Goal: Task Accomplishment & Management: Manage account settings

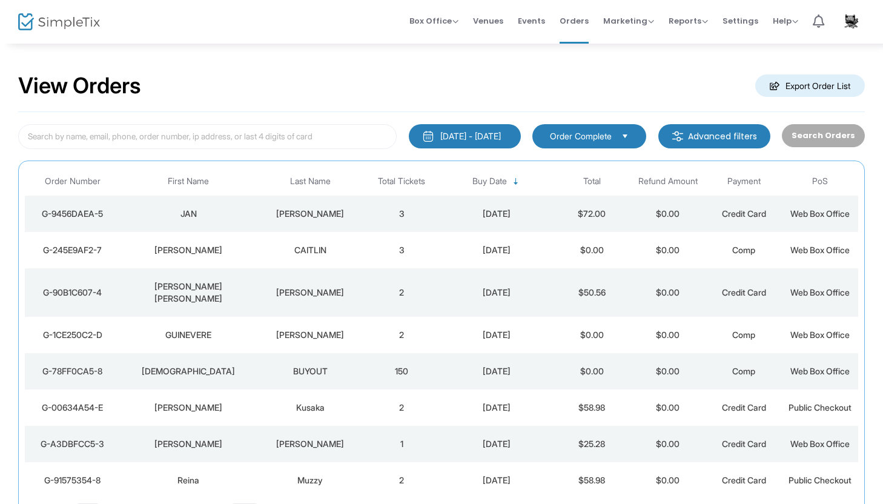
click at [268, 220] on td "STEWART-AMSTUTZ" at bounding box center [310, 214] width 107 height 36
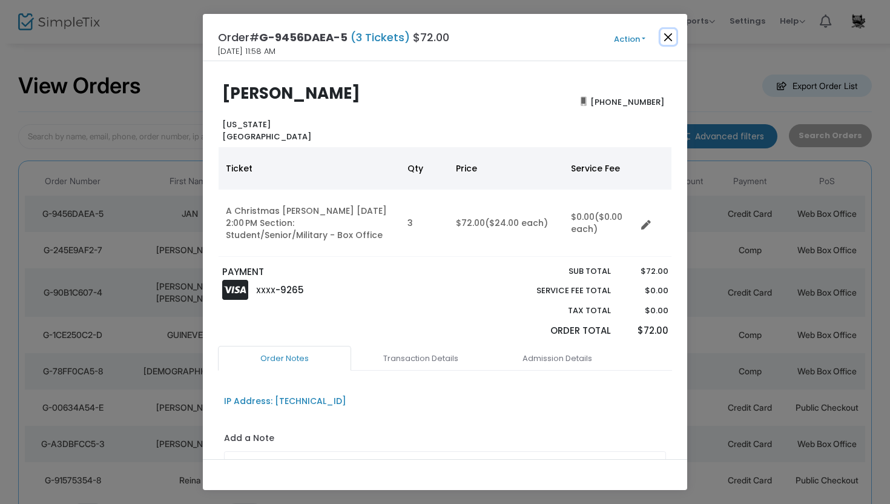
click at [668, 34] on button "Close" at bounding box center [669, 37] width 16 height 16
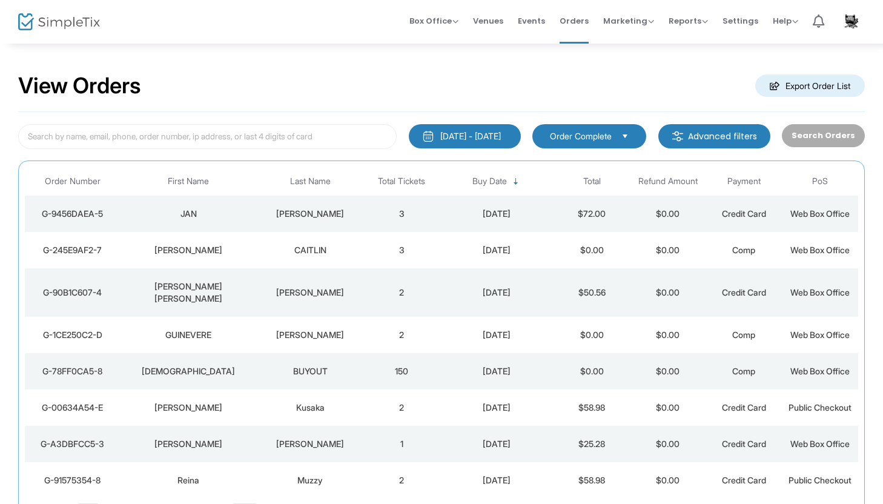
click at [318, 254] on div "CAITLIN" at bounding box center [310, 250] width 101 height 12
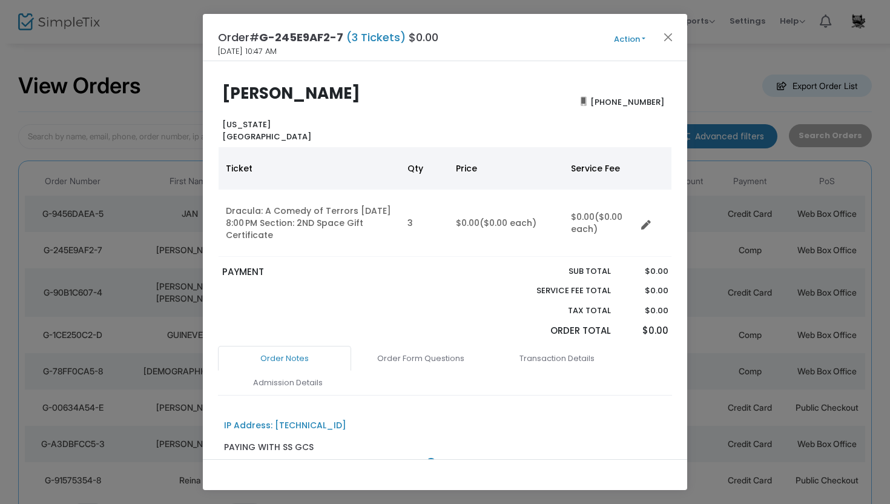
click at [619, 39] on button "Action" at bounding box center [629, 39] width 73 height 13
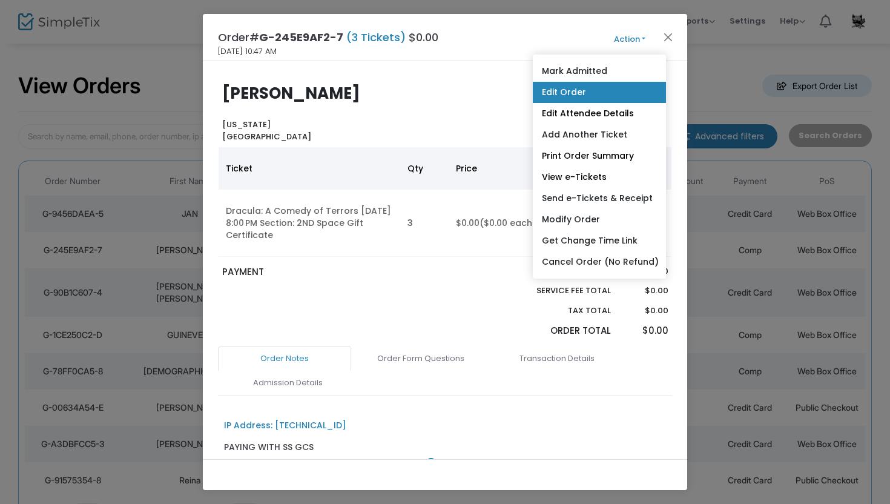
click at [586, 97] on link "Edit Order" at bounding box center [599, 92] width 133 height 21
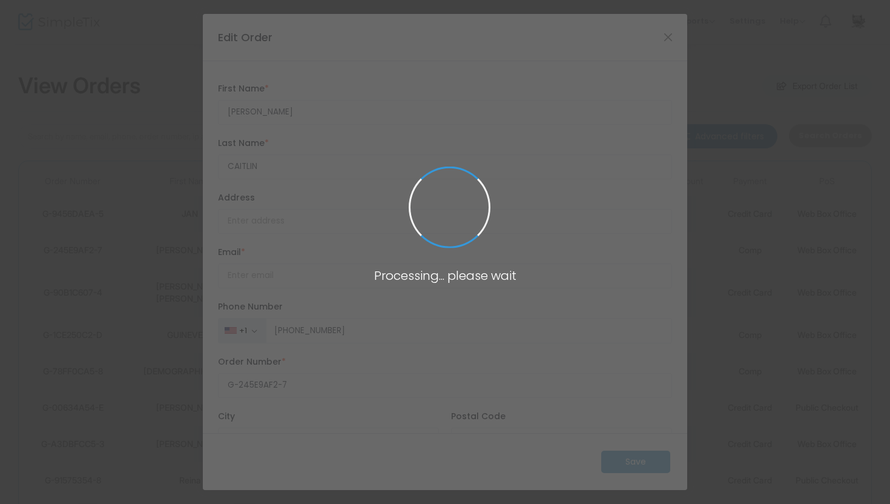
type input "United States"
type input "California"
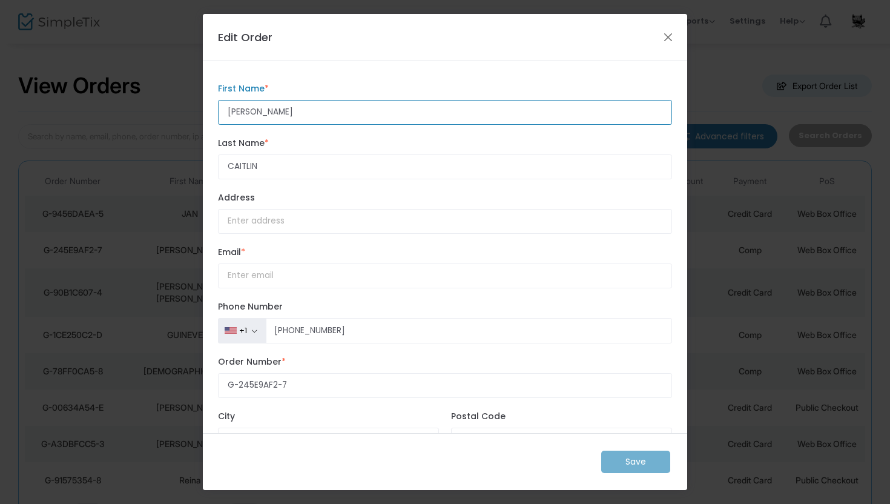
drag, startPoint x: 271, startPoint y: 111, endPoint x: 219, endPoint y: 110, distance: 52.1
click at [219, 110] on input "WHEELER" at bounding box center [445, 112] width 454 height 25
type input "[PERSON_NAME]"
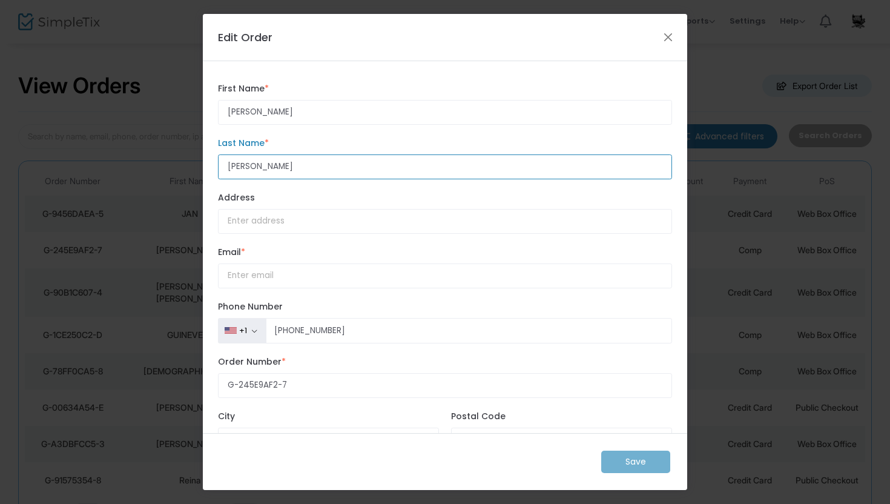
type input "[PERSON_NAME]"
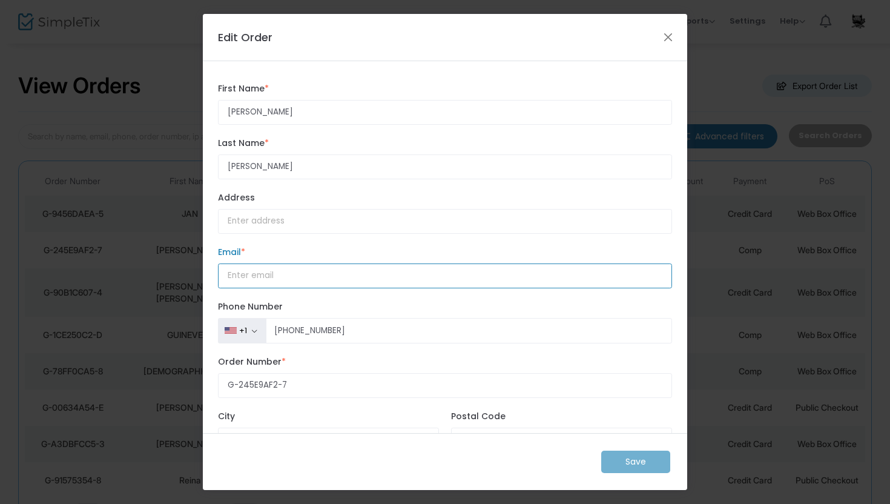
click at [250, 276] on input "How would you like to receive the report? *" at bounding box center [445, 275] width 454 height 25
type input "tickets@gcplayers.com"
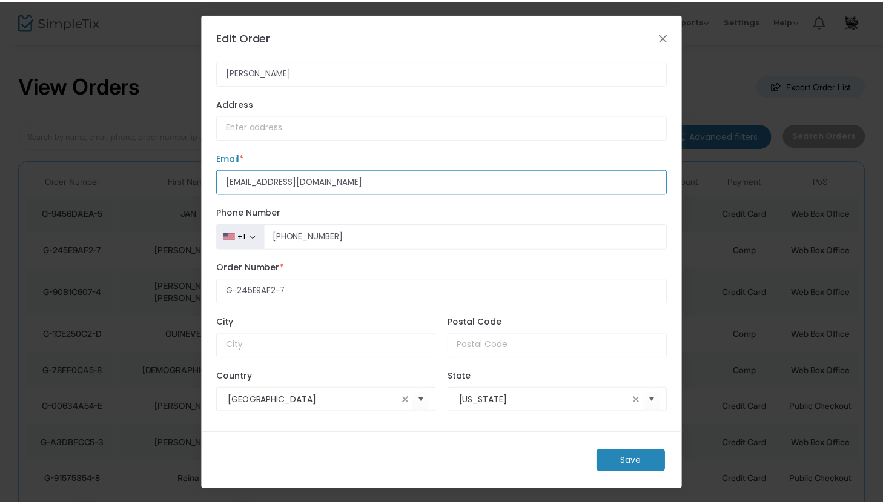
scroll to position [94, 0]
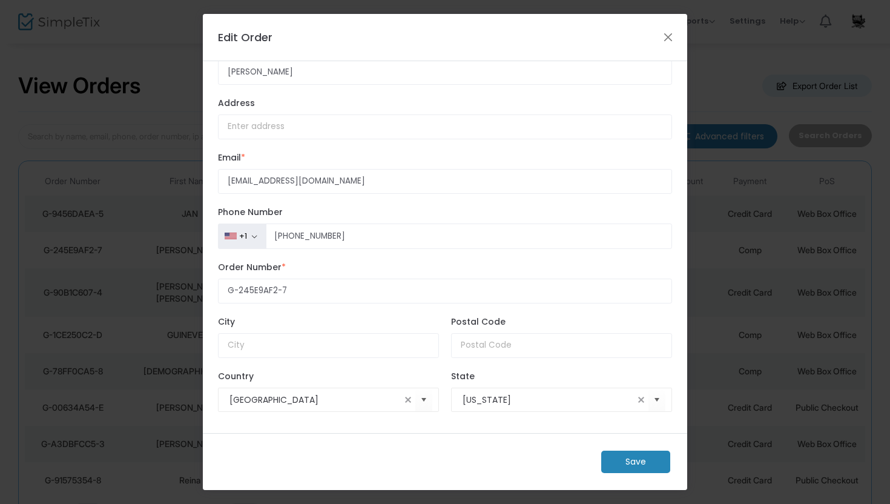
click at [630, 460] on m-button "Save" at bounding box center [635, 461] width 69 height 22
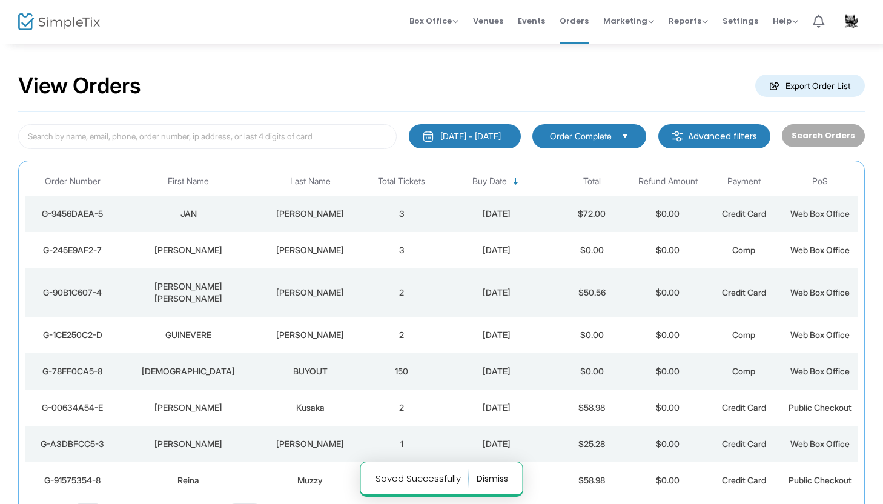
click at [315, 252] on div "[PERSON_NAME]" at bounding box center [310, 250] width 101 height 12
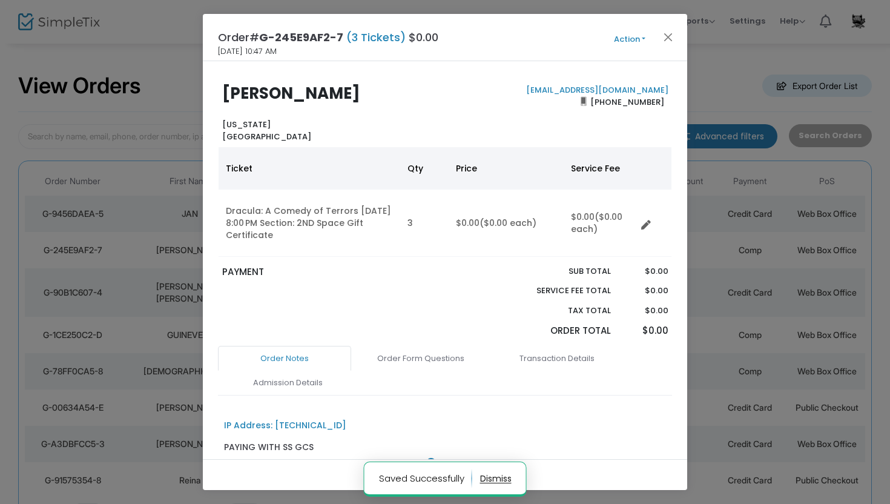
click at [632, 37] on button "Action" at bounding box center [629, 39] width 73 height 13
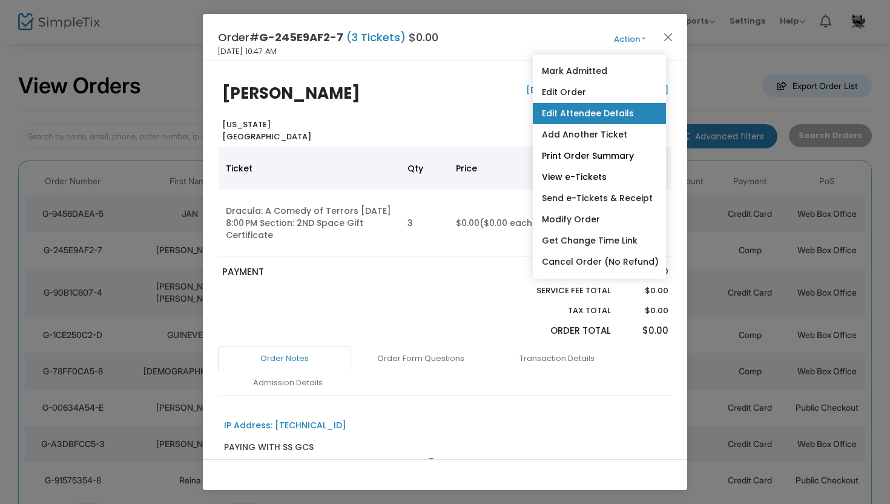
click at [592, 118] on link "Edit Attendee Details" at bounding box center [599, 113] width 133 height 21
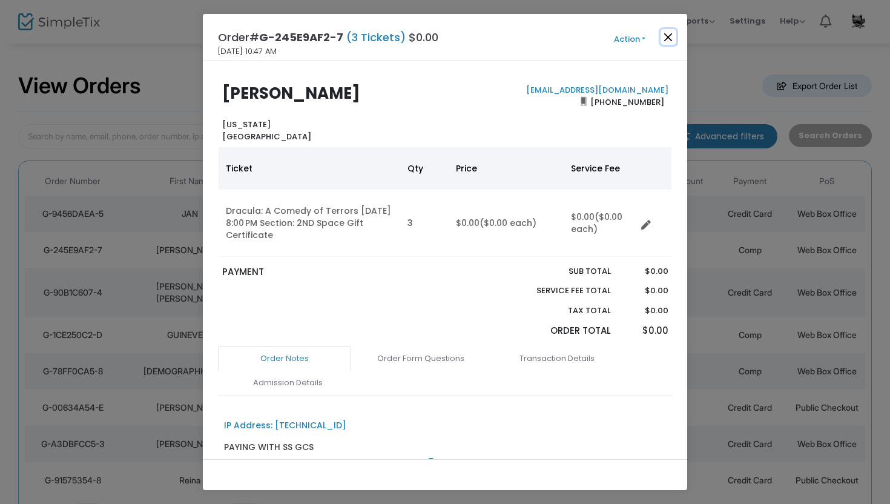
click at [671, 42] on button "Close" at bounding box center [669, 37] width 16 height 16
